Goal: Information Seeking & Learning: Check status

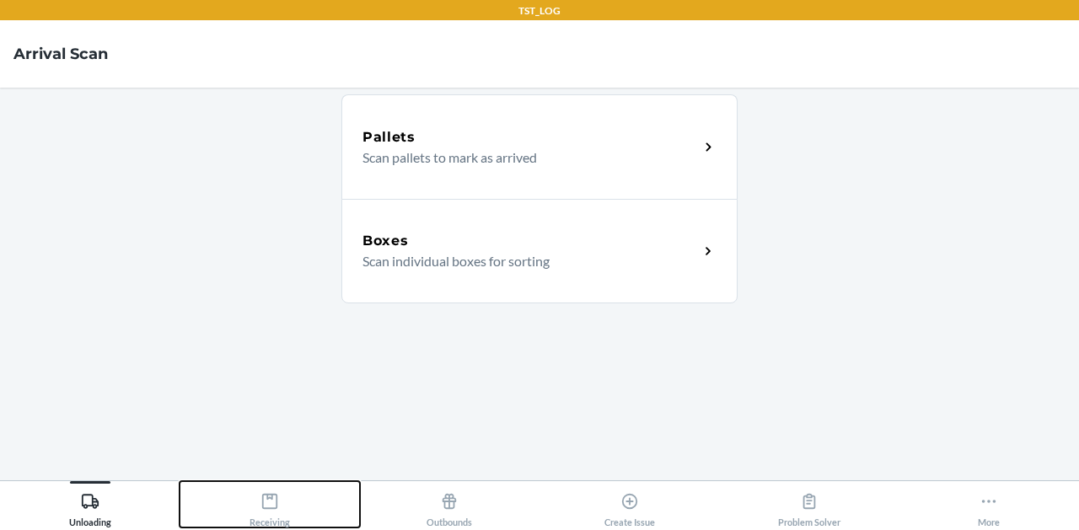
click at [237, 508] on button "Receiving" at bounding box center [270, 504] width 180 height 46
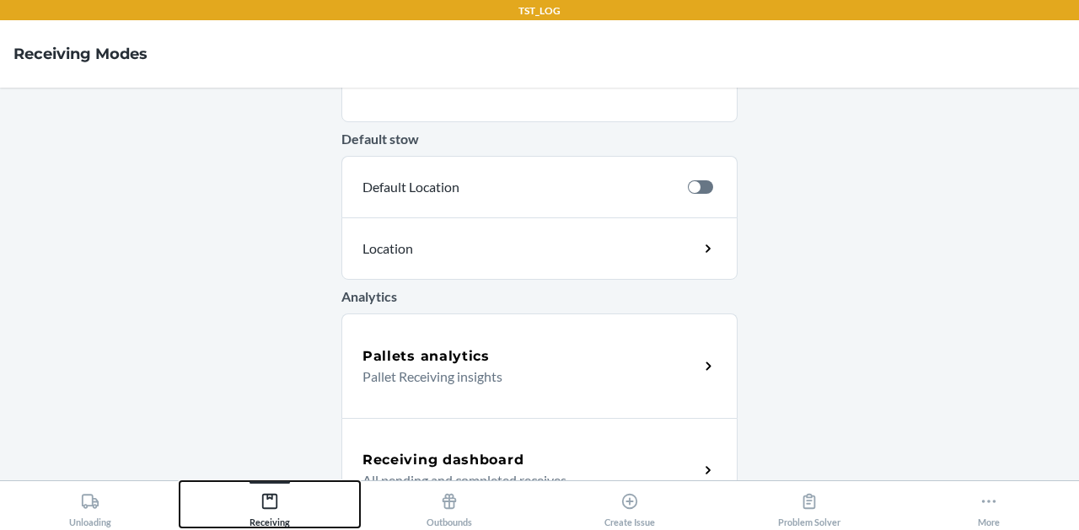
scroll to position [749, 0]
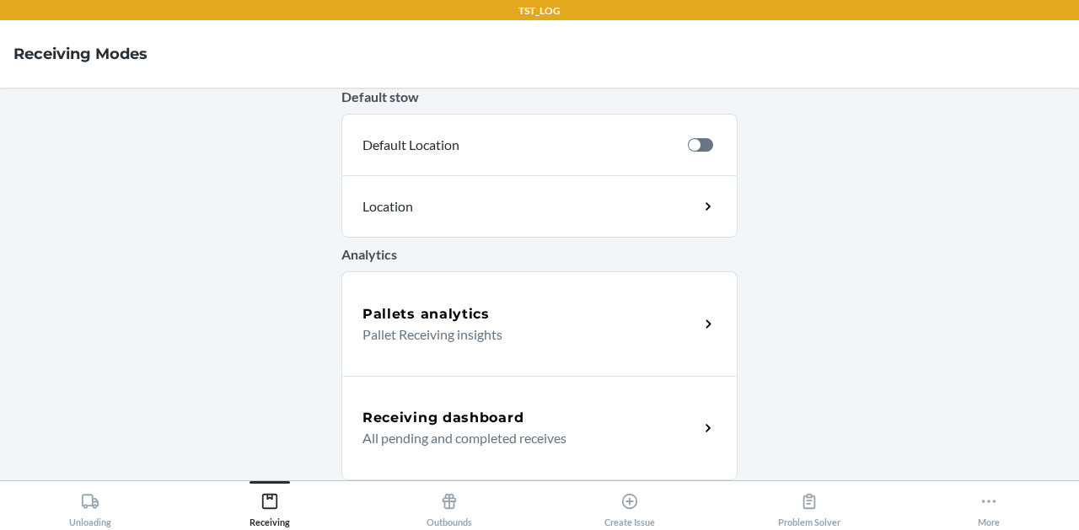
click at [424, 297] on div "Pallets analytics Pallet Receiving insights" at bounding box center [539, 323] width 396 height 105
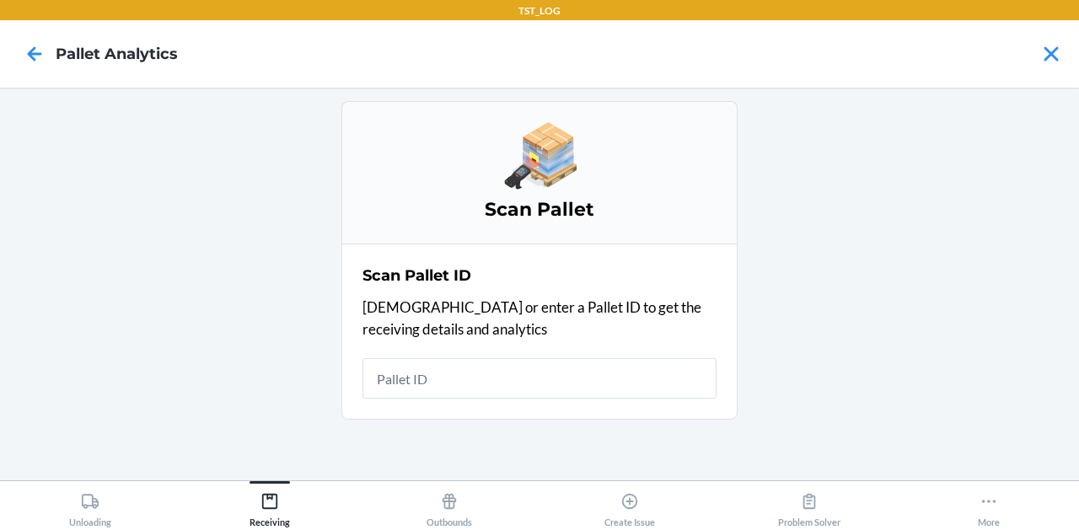
click at [426, 395] on input "text" at bounding box center [539, 378] width 354 height 40
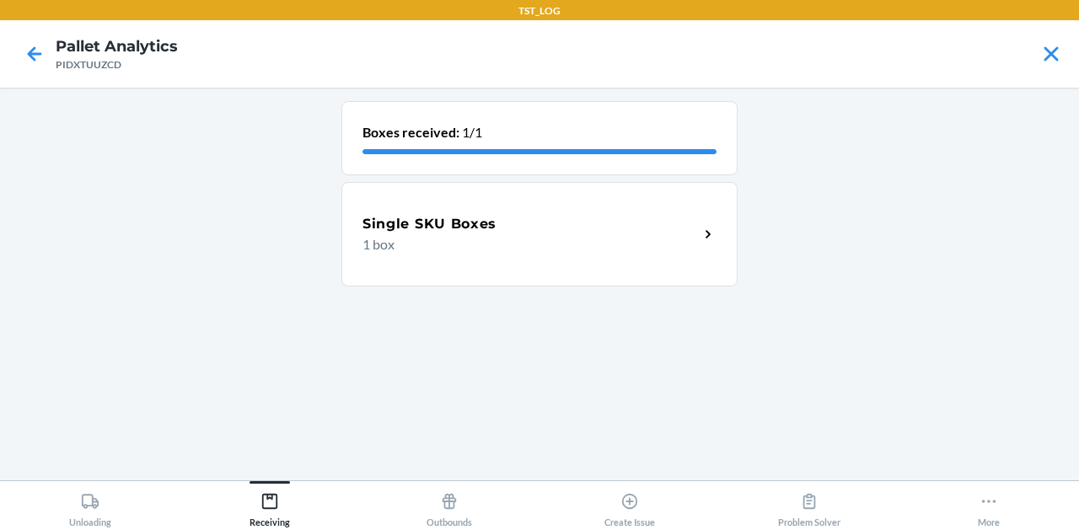
click at [471, 212] on div "Single SKU Boxes 1 box" at bounding box center [539, 234] width 396 height 105
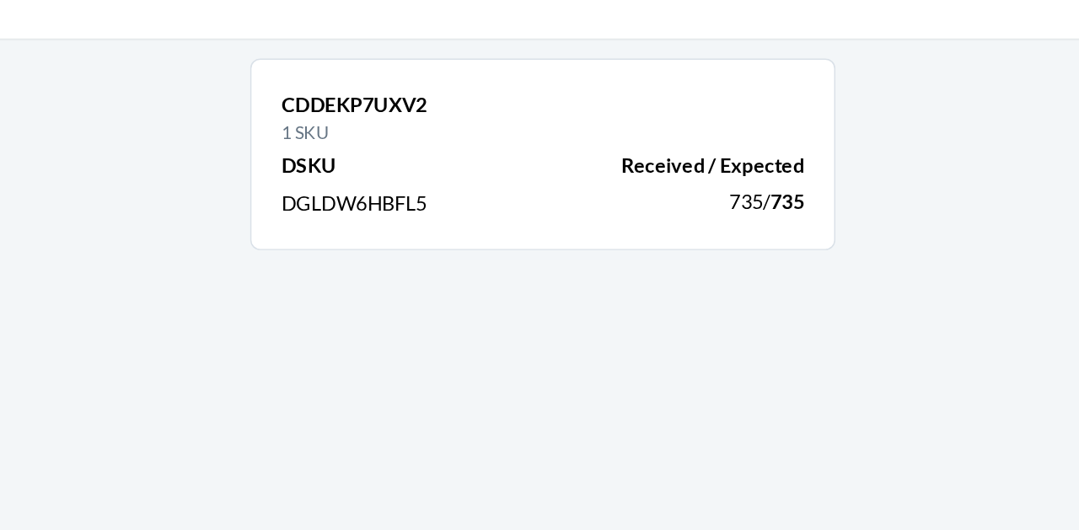
click at [425, 201] on span "DGLDW6HBFL5" at bounding box center [411, 199] width 99 height 16
copy span "DGLDW6HBFL5"
click at [423, 132] on p "CDDEKP7UXV2" at bounding box center [539, 132] width 354 height 20
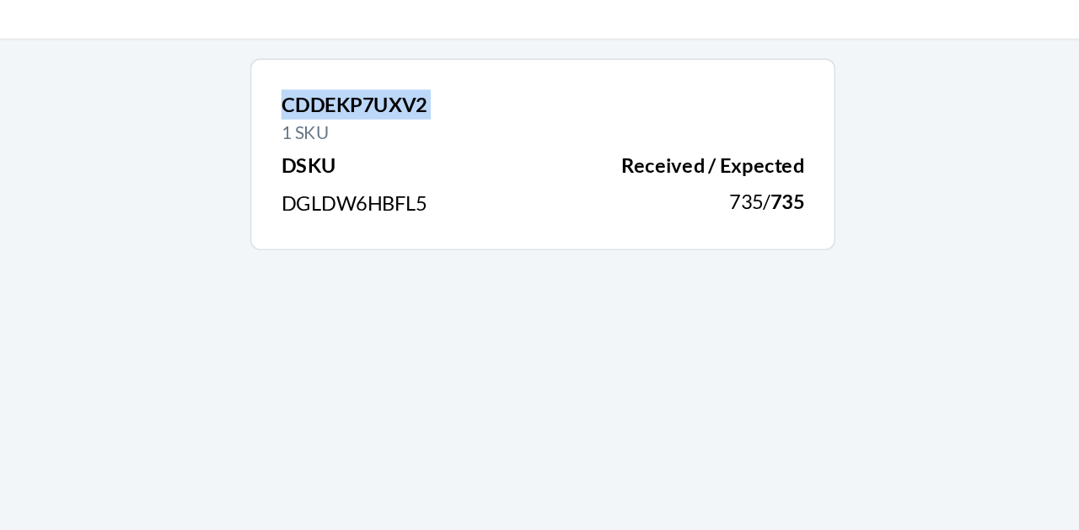
click at [423, 132] on p "CDDEKP7UXV2" at bounding box center [539, 132] width 354 height 20
copy p "CDDEKP7UXV2"
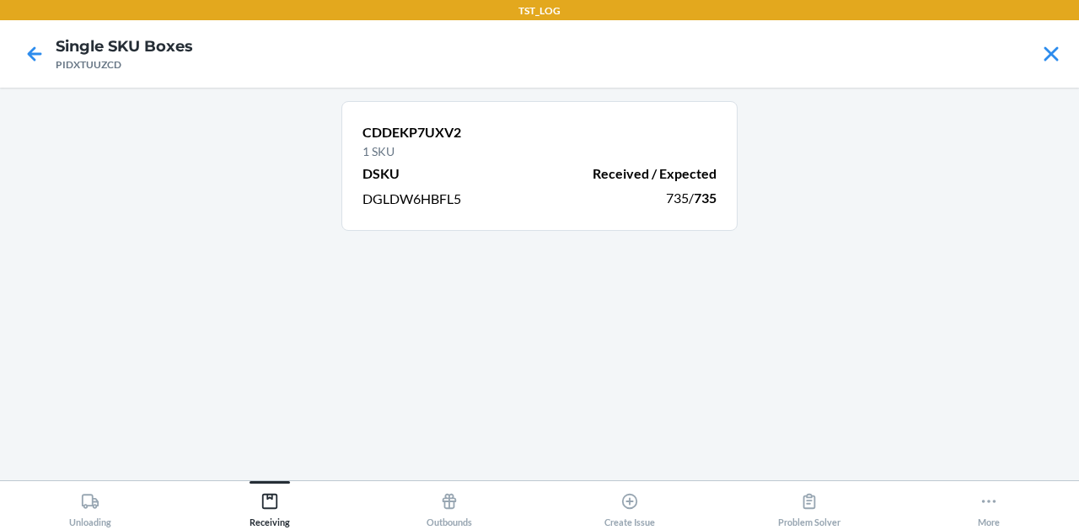
click at [598, 314] on div "CDDEKP7UXV2 1 SKU DSKU Received / Expected DGLDW6HBFL5 735 / 735" at bounding box center [539, 284] width 396 height 366
click at [404, 201] on span "DGLDW6HBFL5" at bounding box center [411, 199] width 99 height 16
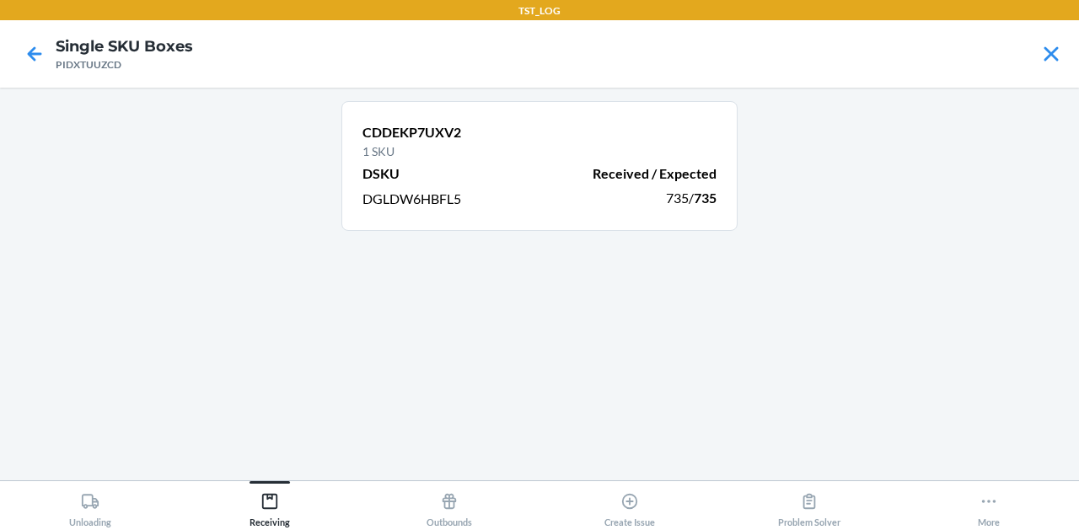
click at [404, 201] on span "DGLDW6HBFL5" at bounding box center [411, 199] width 99 height 16
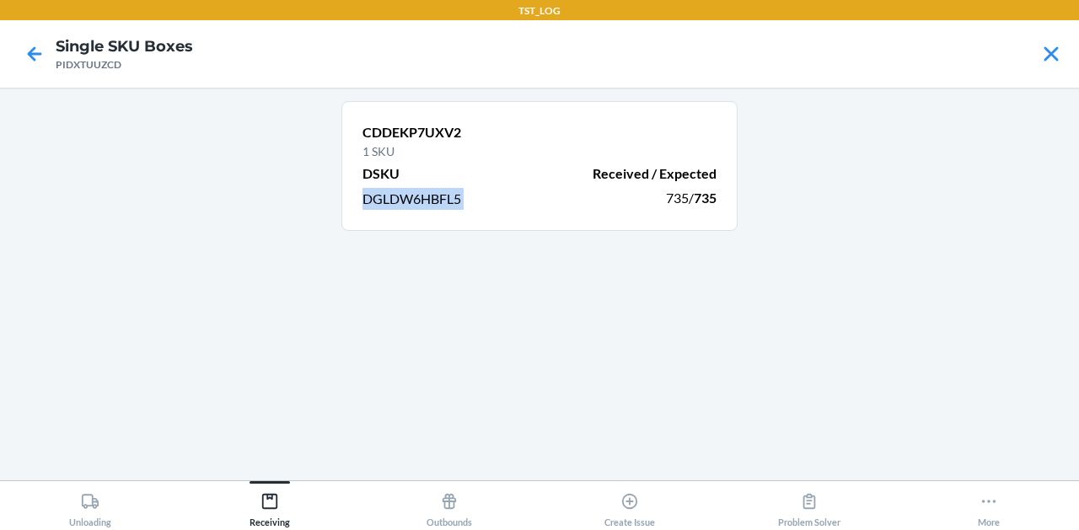
click at [404, 201] on span "DGLDW6HBFL5" at bounding box center [411, 199] width 99 height 16
click at [441, 200] on span "DGLDW6HBFL5" at bounding box center [411, 199] width 99 height 16
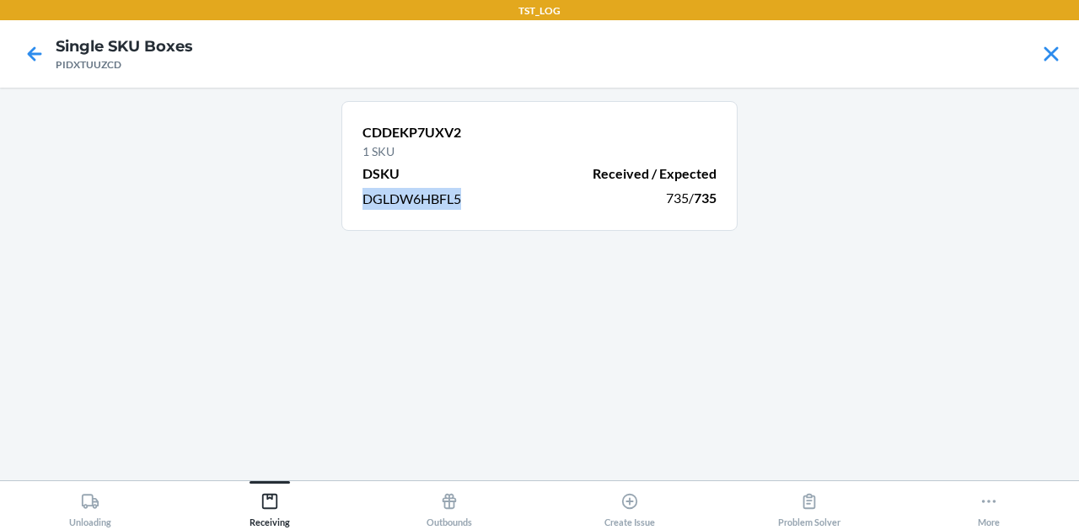
click at [441, 200] on span "DGLDW6HBFL5" at bounding box center [411, 199] width 99 height 16
copy span "DGLDW6HBFL5"
click at [21, 46] on icon at bounding box center [34, 54] width 29 height 29
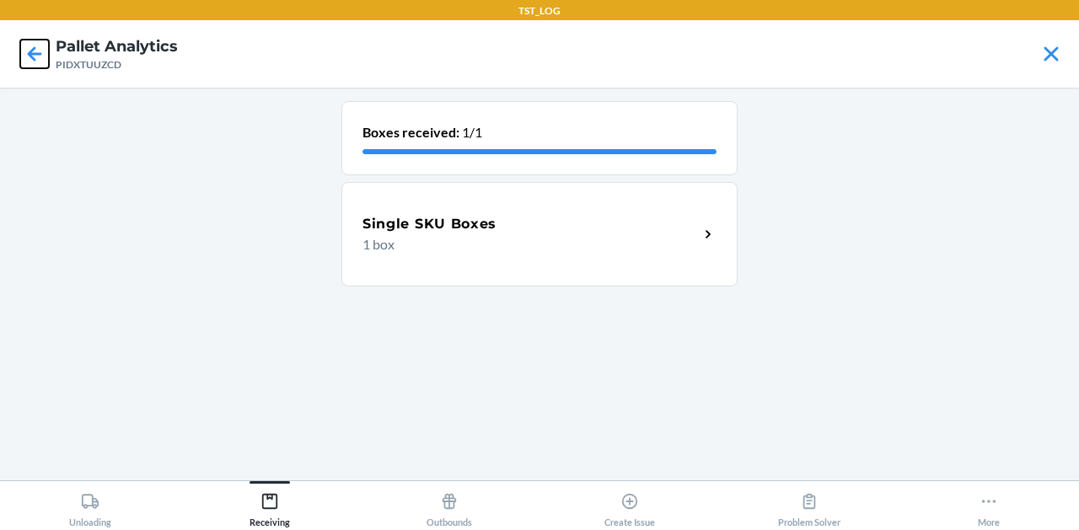
click at [21, 46] on icon at bounding box center [34, 54] width 29 height 29
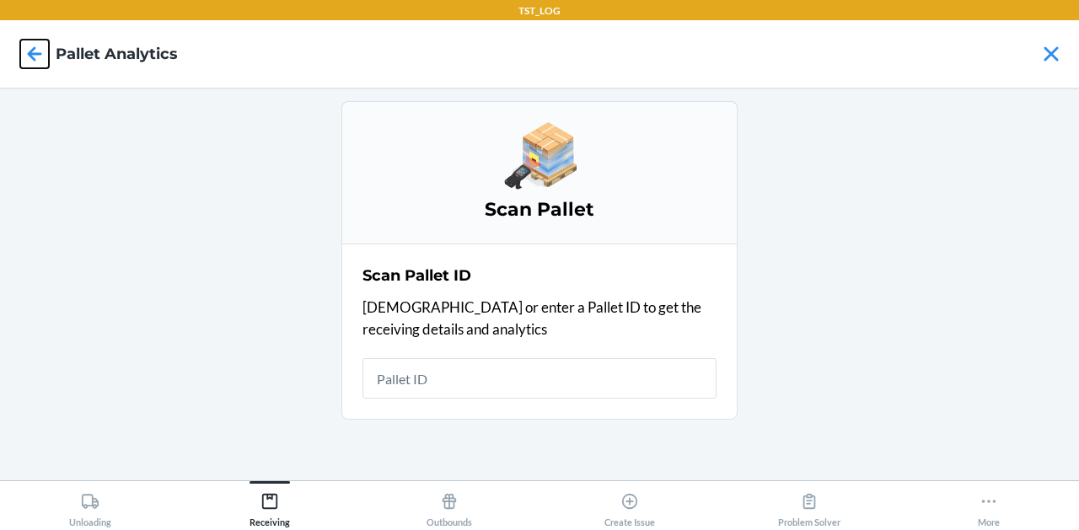
click at [43, 52] on icon at bounding box center [34, 54] width 29 height 29
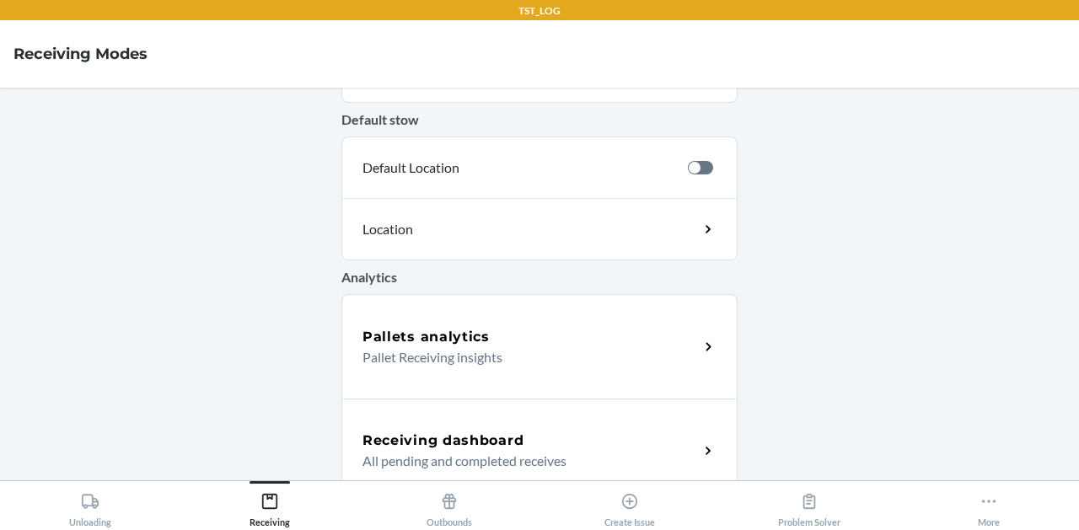
scroll to position [749, 0]
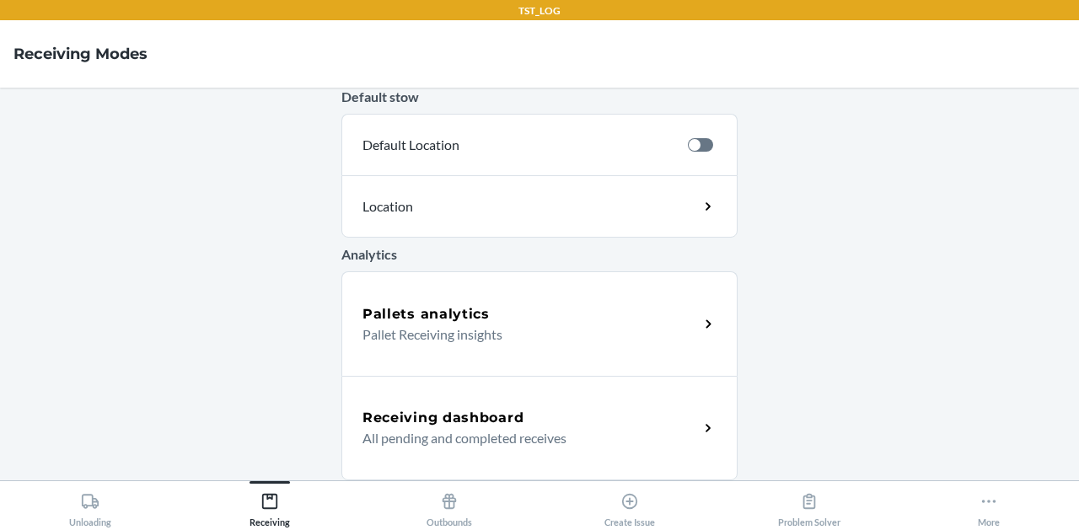
click at [413, 421] on h5 "Receiving dashboard" at bounding box center [442, 418] width 161 height 20
